Goal: Register for event/course

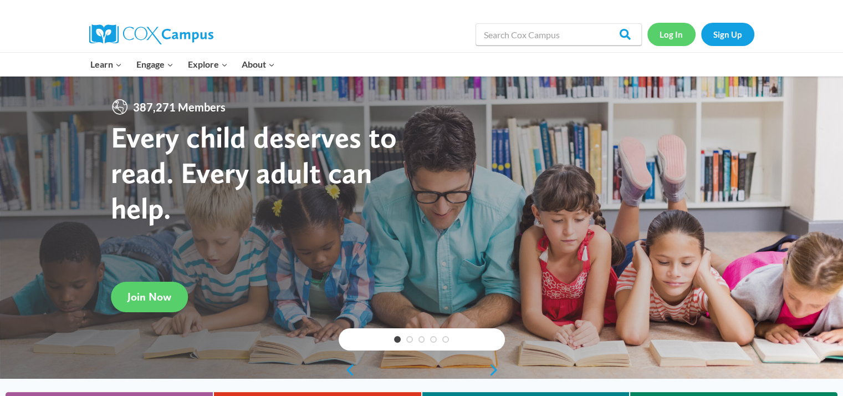
click at [676, 36] on link "Log In" at bounding box center [671, 34] width 48 height 23
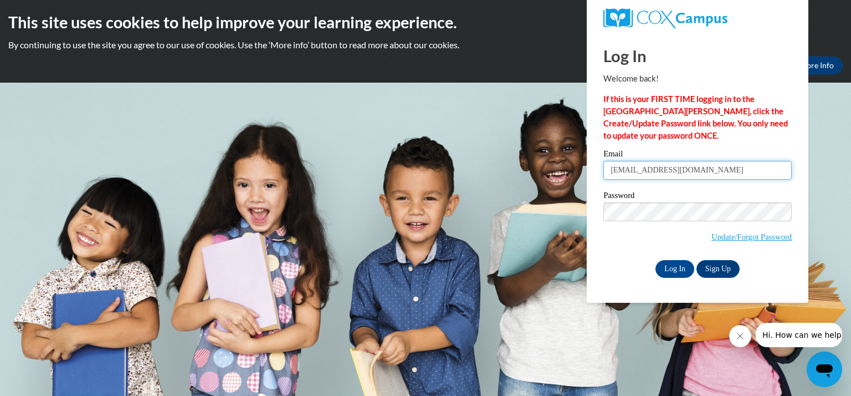
click at [646, 170] on input "merzjesscia@kmsd.edu" at bounding box center [697, 170] width 188 height 19
type input "merzjessica@kmsd.edu"
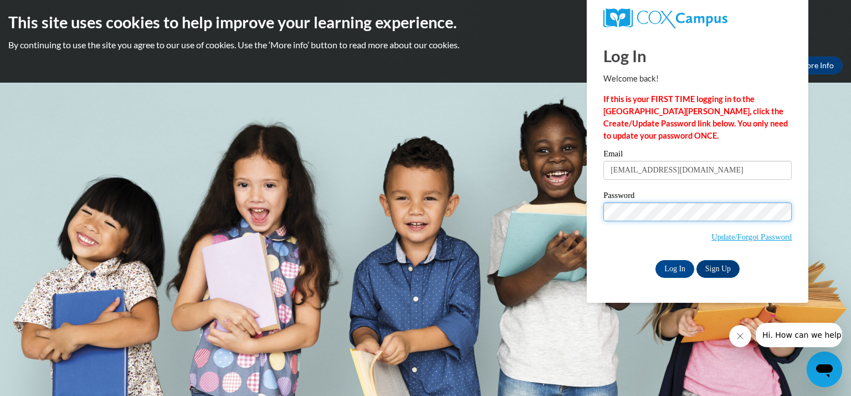
click at [655, 260] on input "Log In" at bounding box center [674, 269] width 39 height 18
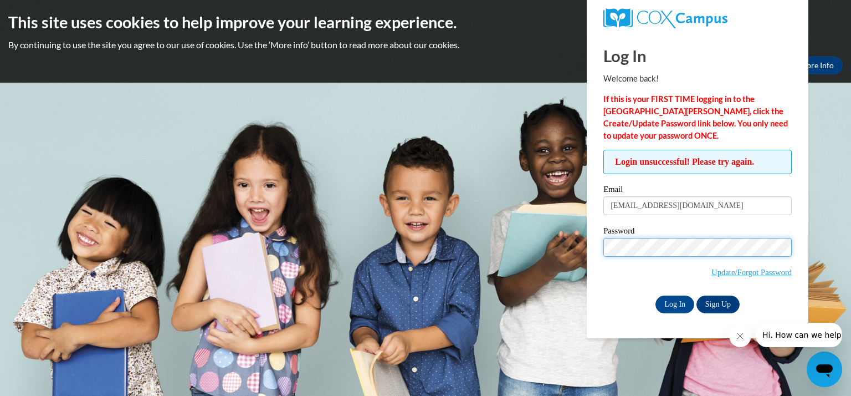
click at [655, 295] on input "Log In" at bounding box center [674, 304] width 39 height 18
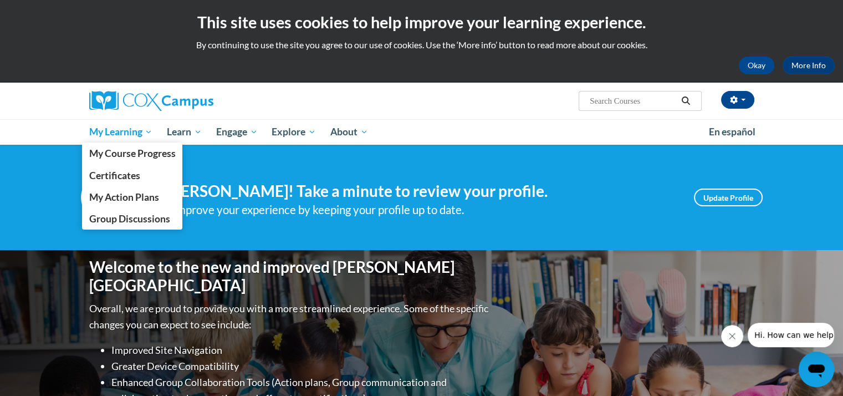
click at [116, 130] on span "My Learning" at bounding box center [121, 131] width 64 height 13
click at [131, 135] on span "My Learning" at bounding box center [121, 131] width 64 height 13
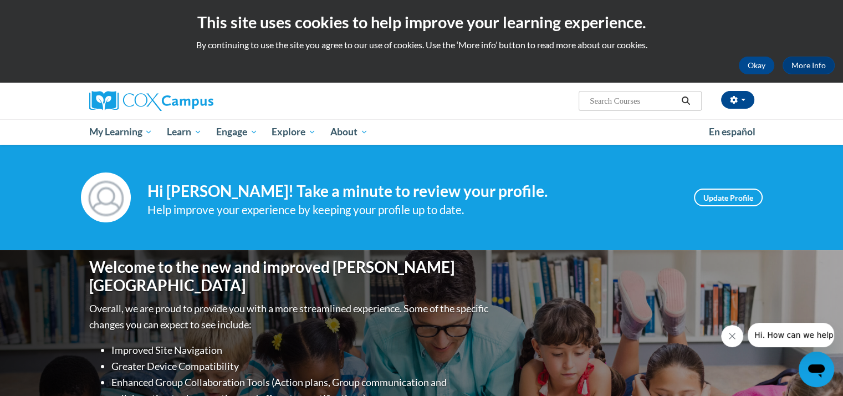
click at [634, 100] on input "Search..." at bounding box center [632, 100] width 89 height 13
type input "early literacy"
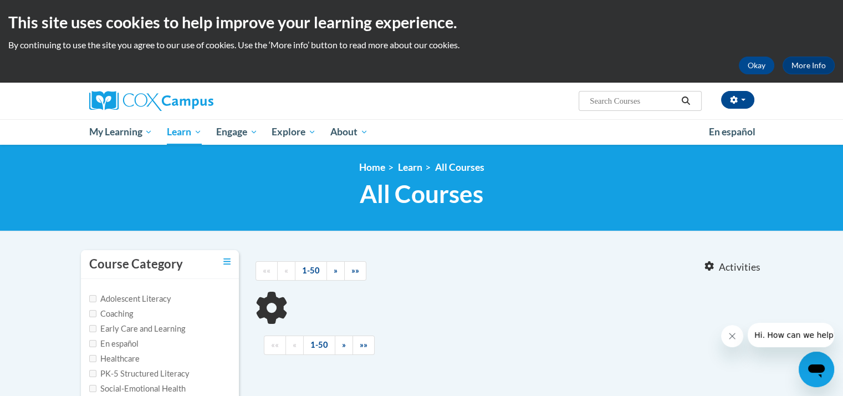
type input "early literacy"
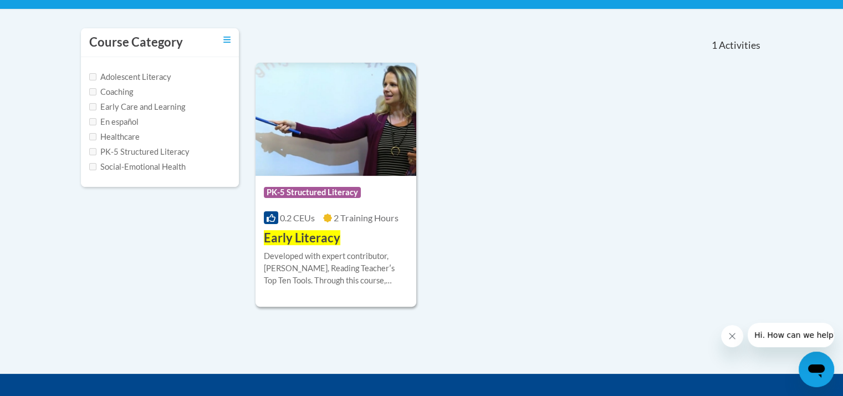
scroll to position [277, 0]
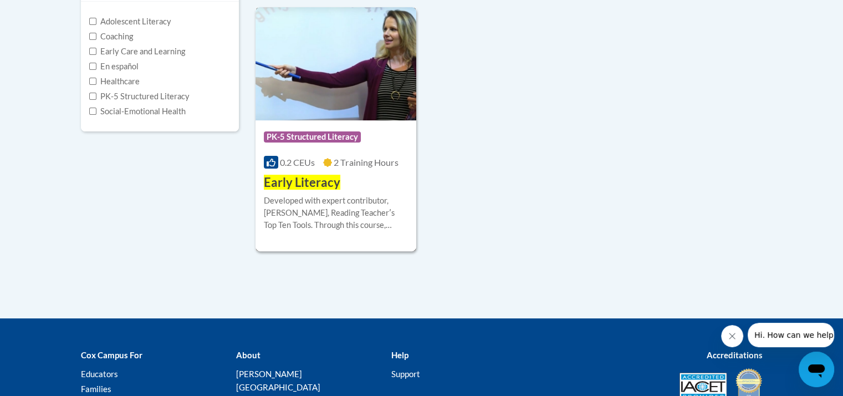
click at [328, 224] on div "Developed with expert contributor, Dr. Deborah Glaser, Reading Teacherʹs Top Te…" at bounding box center [336, 212] width 145 height 37
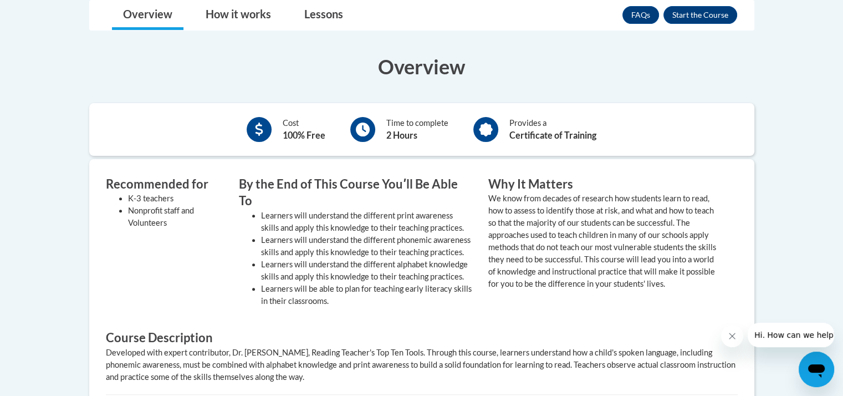
scroll to position [277, 0]
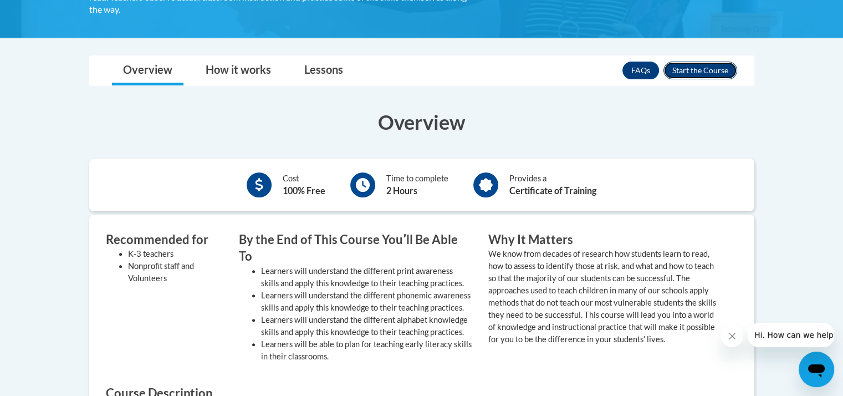
click at [700, 61] on button "Enroll" at bounding box center [700, 70] width 74 height 18
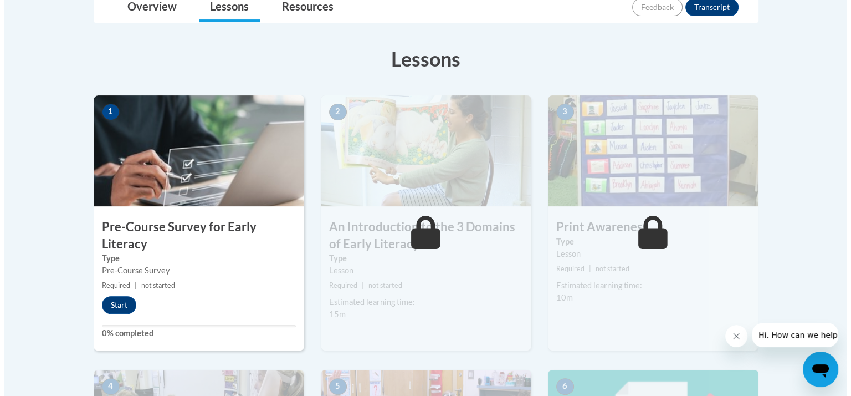
scroll to position [332, 0]
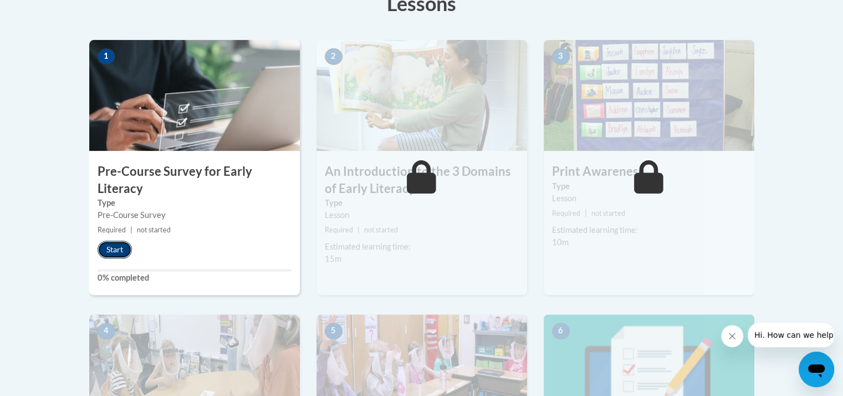
click at [116, 248] on button "Start" at bounding box center [114, 249] width 34 height 18
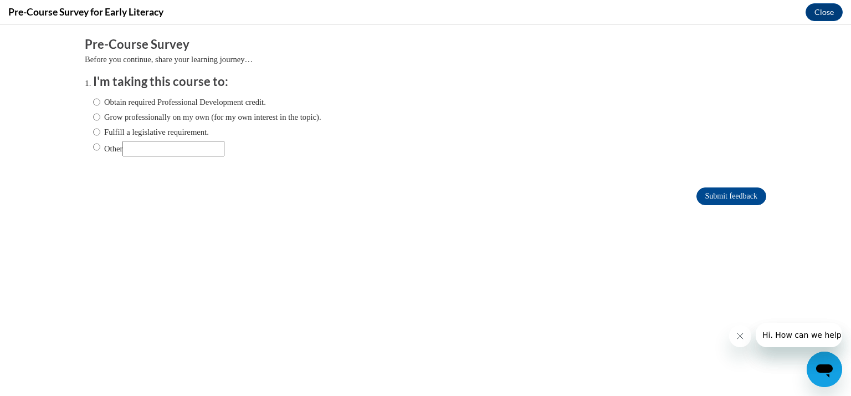
scroll to position [0, 0]
click at [197, 101] on label "Obtain required Professional Development credit." at bounding box center [179, 102] width 173 height 12
click at [100, 101] on input "Obtain required Professional Development credit." at bounding box center [96, 102] width 7 height 12
radio input "true"
click at [117, 119] on label "Grow professionally on my own (for my own interest in the topic)." at bounding box center [207, 117] width 228 height 12
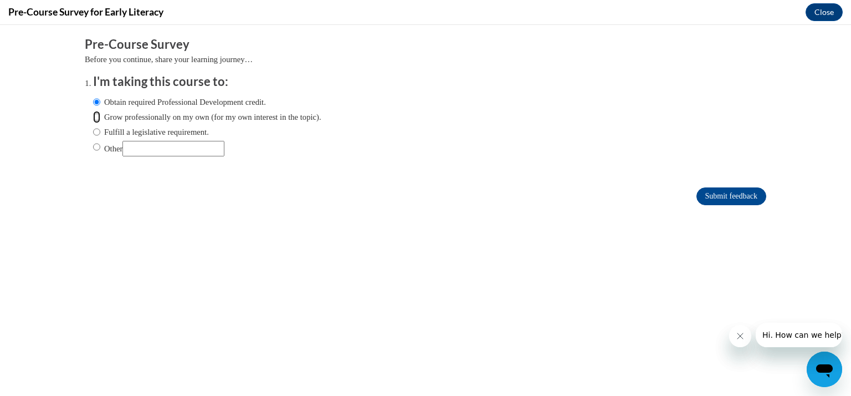
click at [100, 119] on input "Grow professionally on my own (for my own interest in the topic)." at bounding box center [96, 117] width 7 height 12
radio input "true"
click at [132, 106] on label "Obtain required Professional Development credit." at bounding box center [179, 102] width 173 height 12
click at [100, 106] on input "Obtain required Professional Development credit." at bounding box center [96, 102] width 7 height 12
radio input "true"
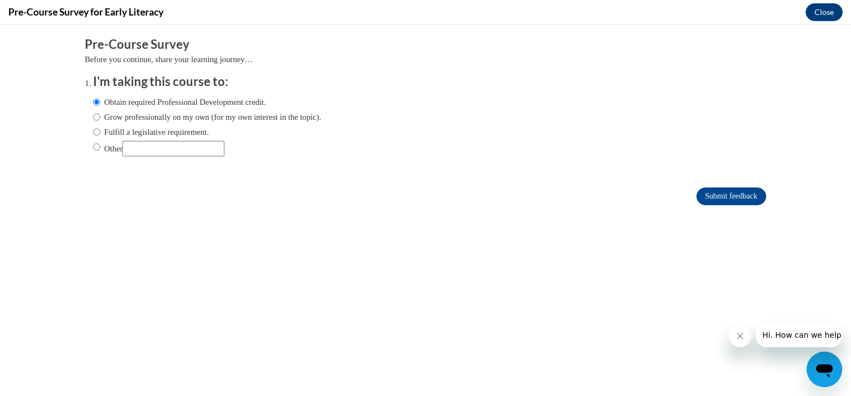
click at [132, 135] on label "Fulfill a legislative requirement." at bounding box center [151, 132] width 116 height 12
click at [100, 135] on input "Fulfill a legislative requirement." at bounding box center [96, 132] width 7 height 12
radio input "true"
click at [711, 189] on input "Submit feedback" at bounding box center [731, 196] width 70 height 18
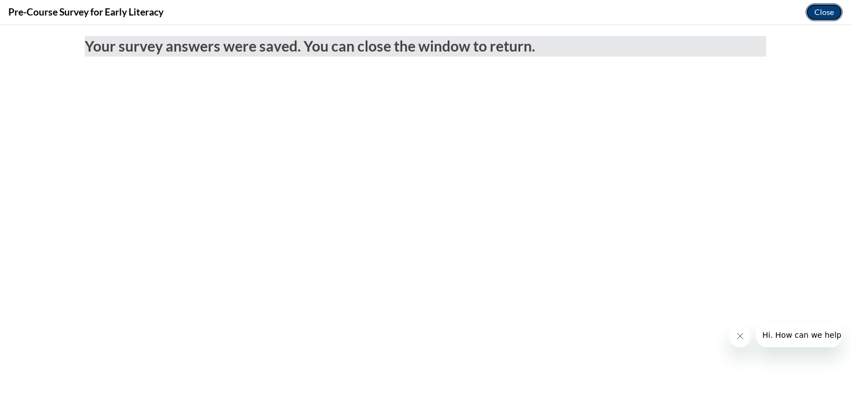
click at [831, 7] on button "Close" at bounding box center [823, 12] width 37 height 18
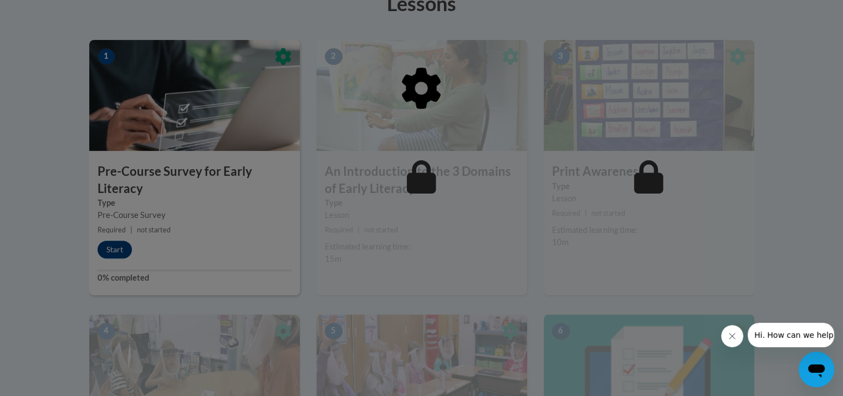
click at [226, 242] on div at bounding box center [421, 145] width 665 height 210
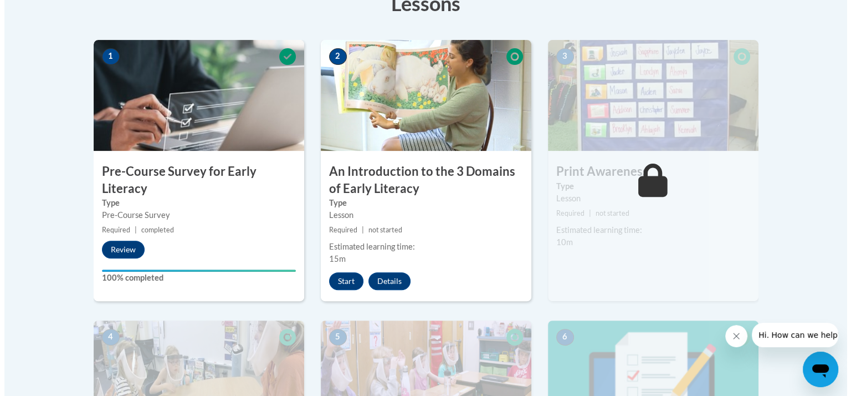
scroll to position [388, 0]
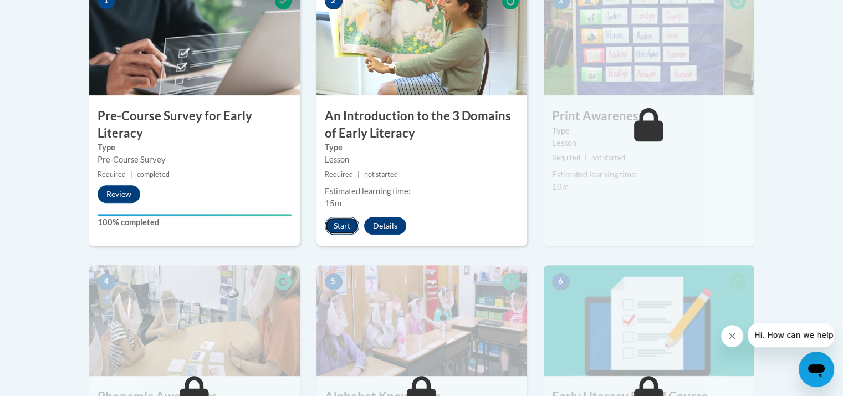
click at [339, 225] on button "Start" at bounding box center [342, 226] width 34 height 18
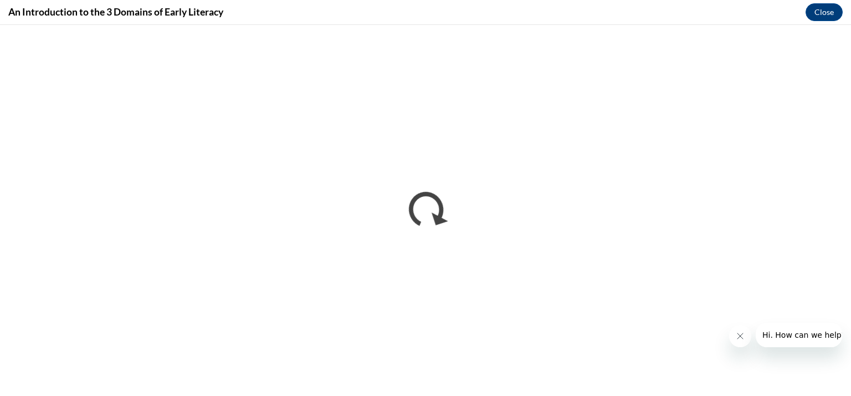
scroll to position [0, 0]
